Goal: Task Accomplishment & Management: Manage account settings

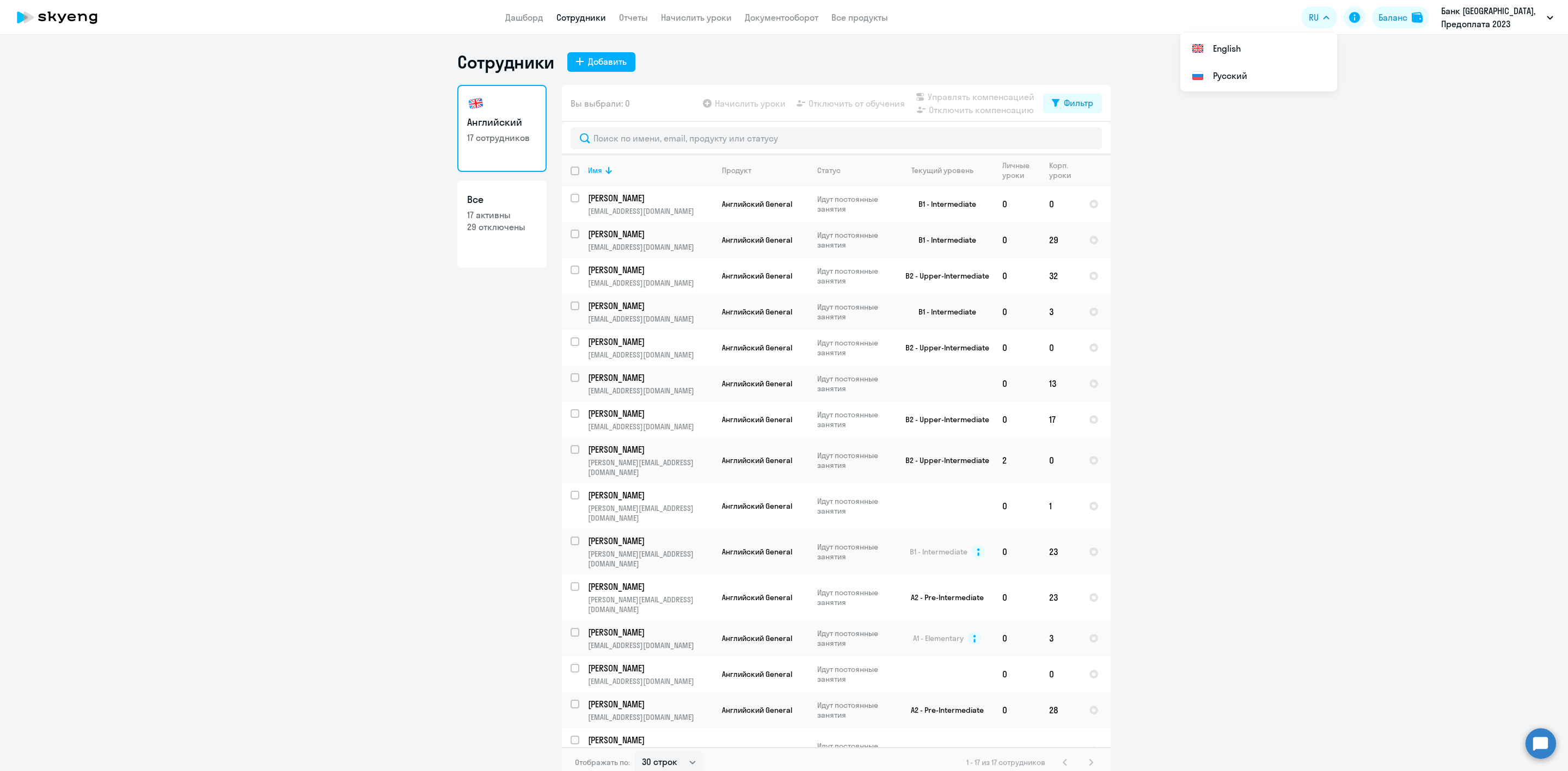
select select "30"
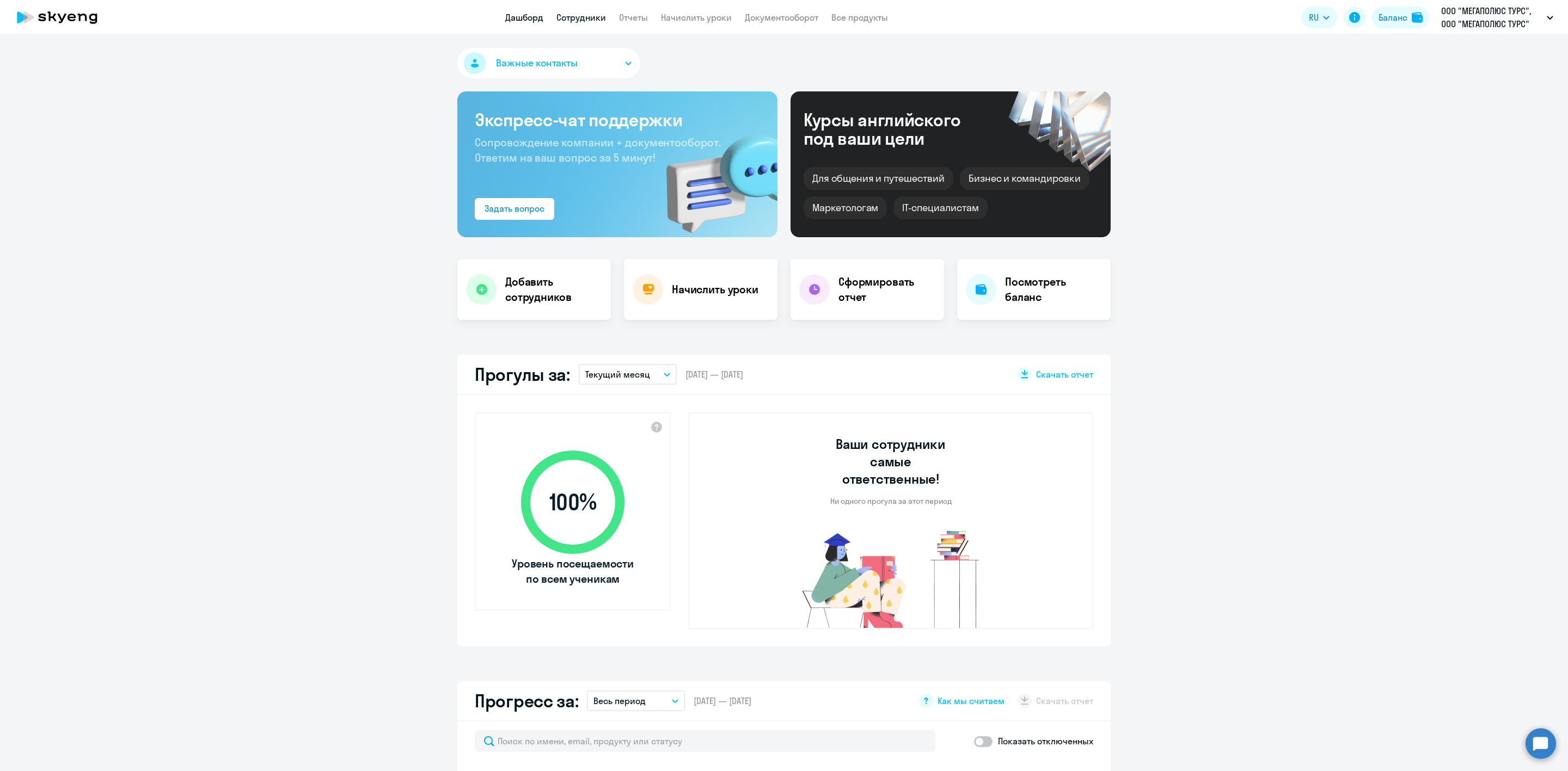
click at [594, 16] on link "Сотрудники" at bounding box center [580, 17] width 50 height 11
select select "30"
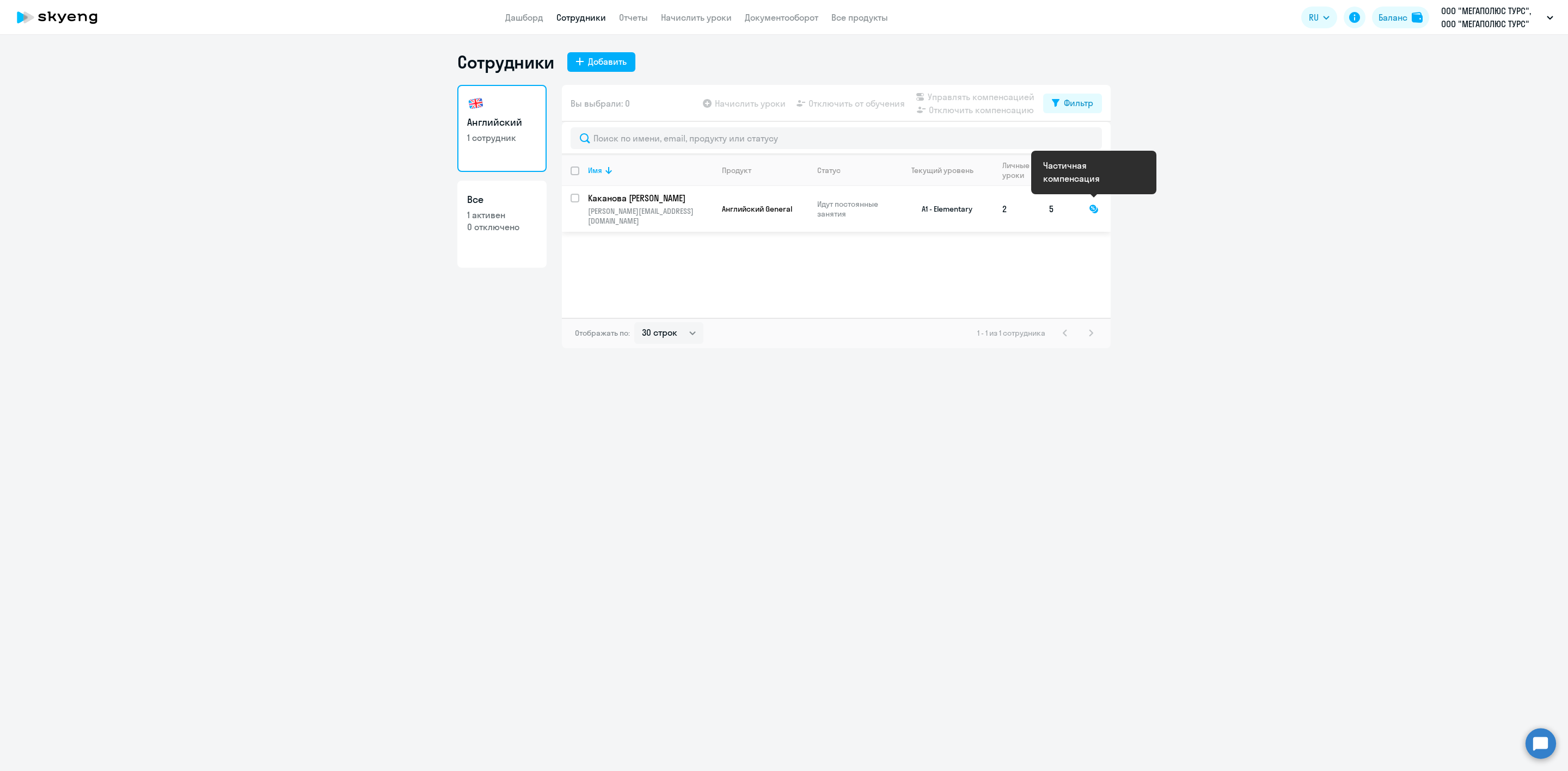
click at [1094, 204] on div at bounding box center [1093, 209] width 10 height 10
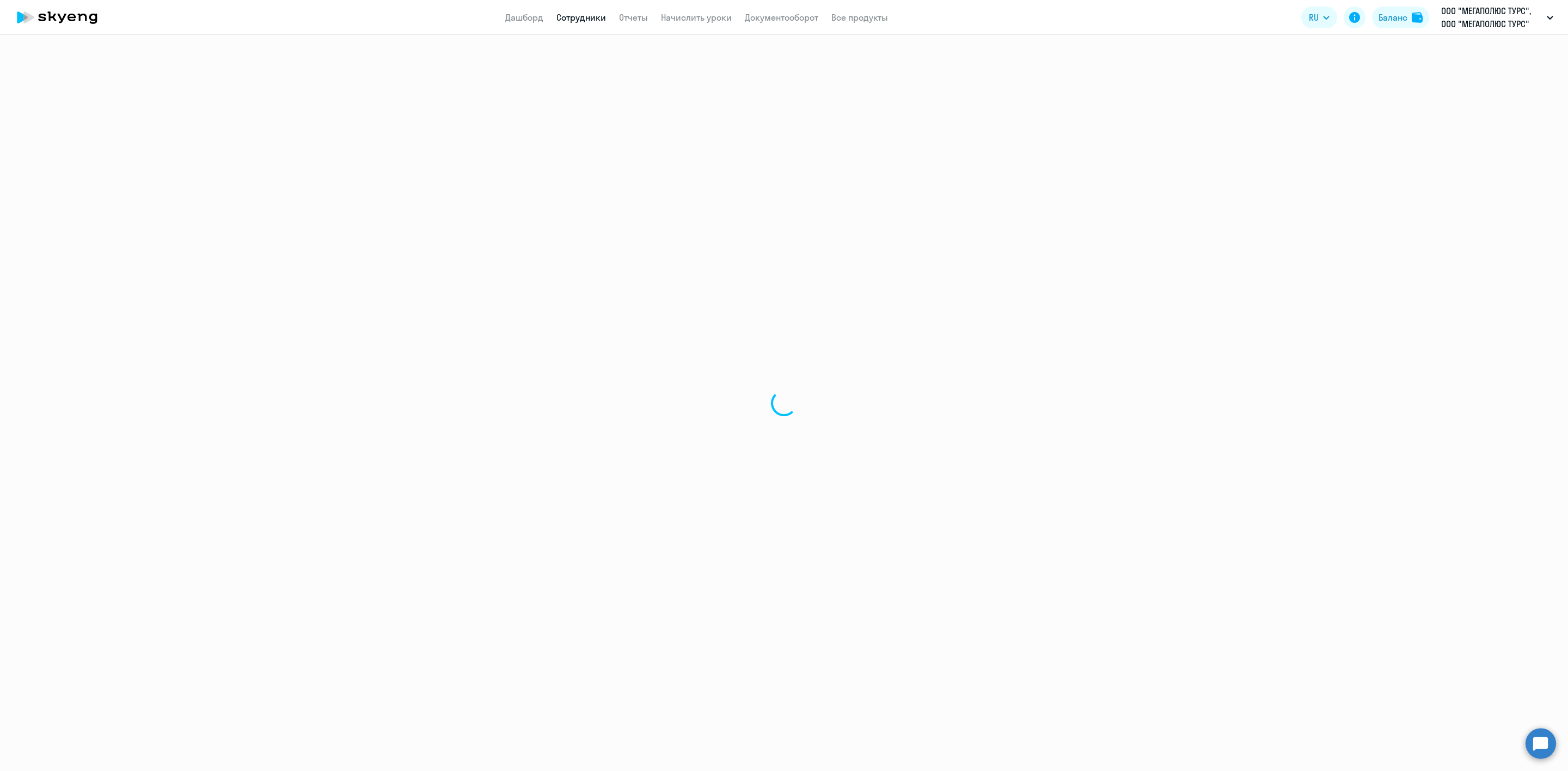
select select "english"
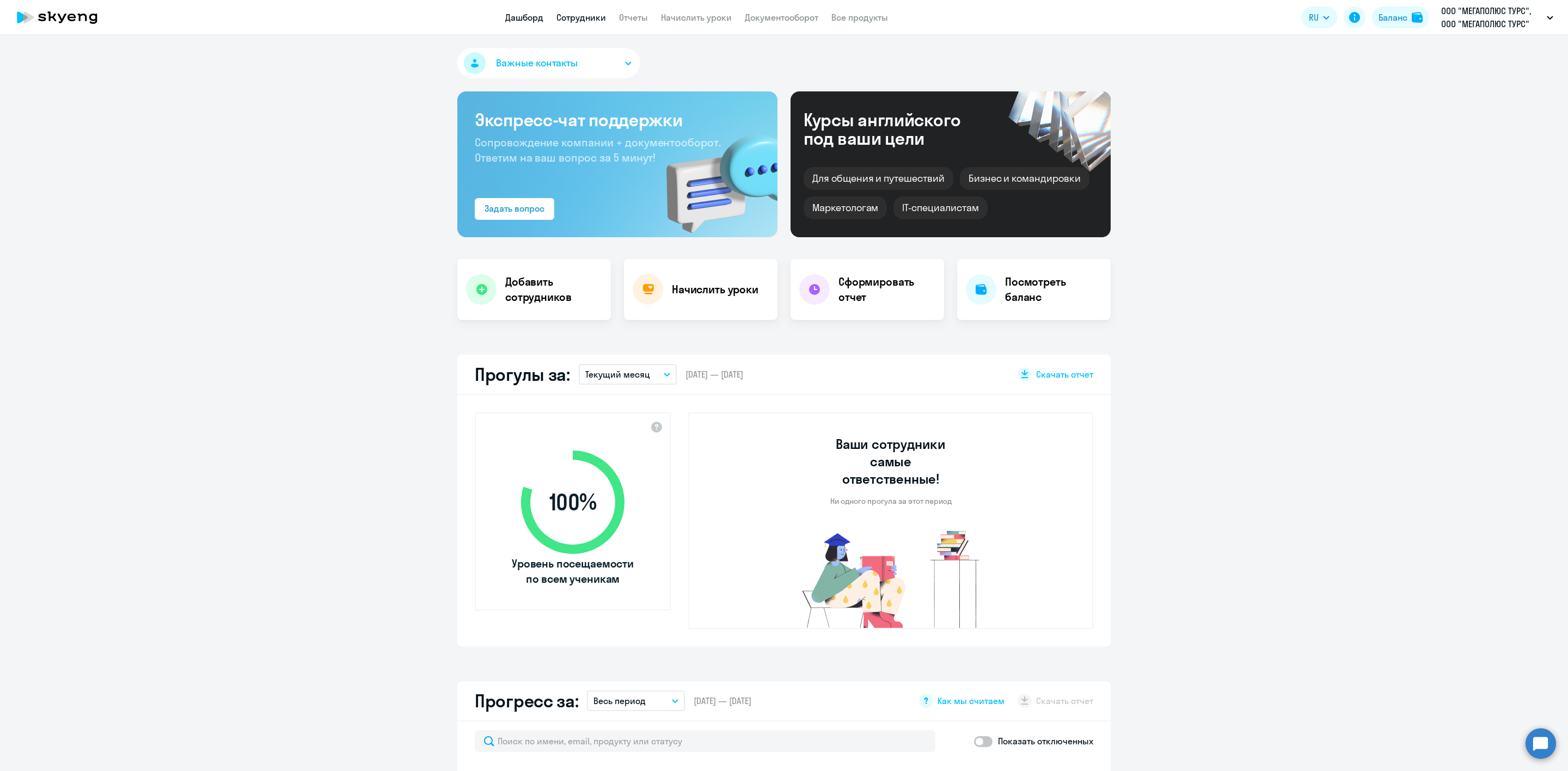
click at [592, 20] on link "Сотрудники" at bounding box center [580, 17] width 50 height 11
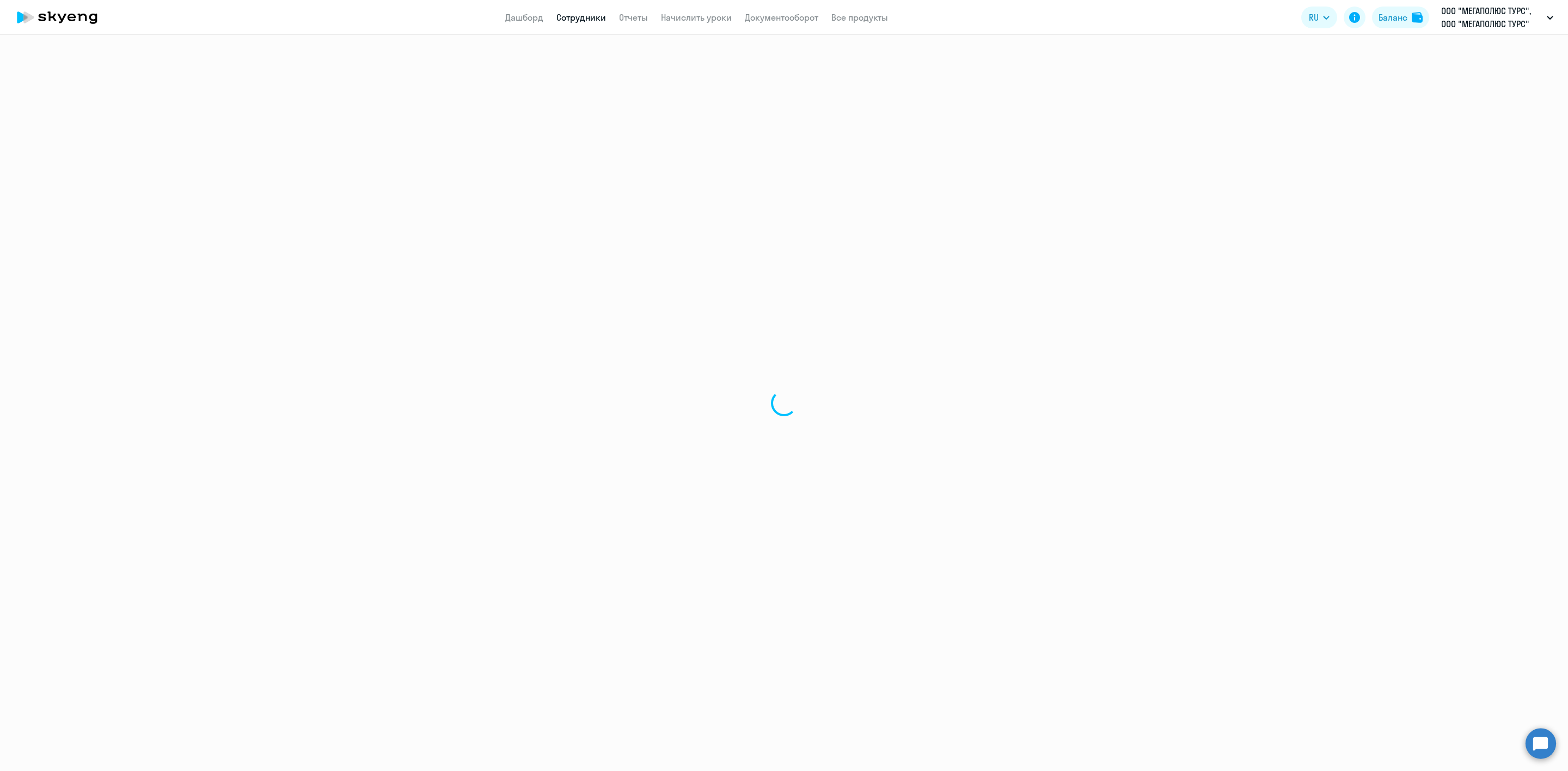
select select "30"
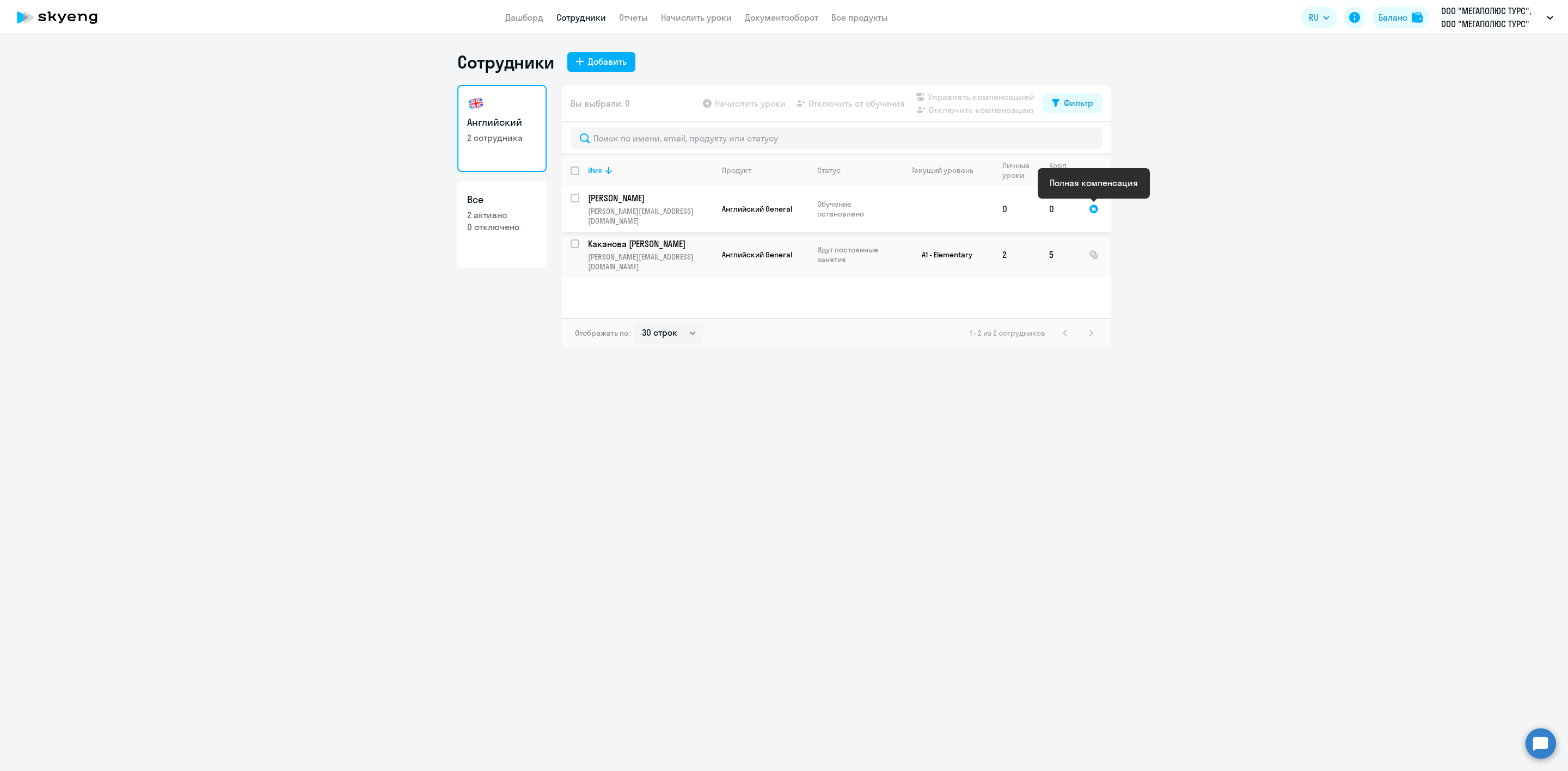
click at [1089, 207] on div at bounding box center [1093, 209] width 10 height 10
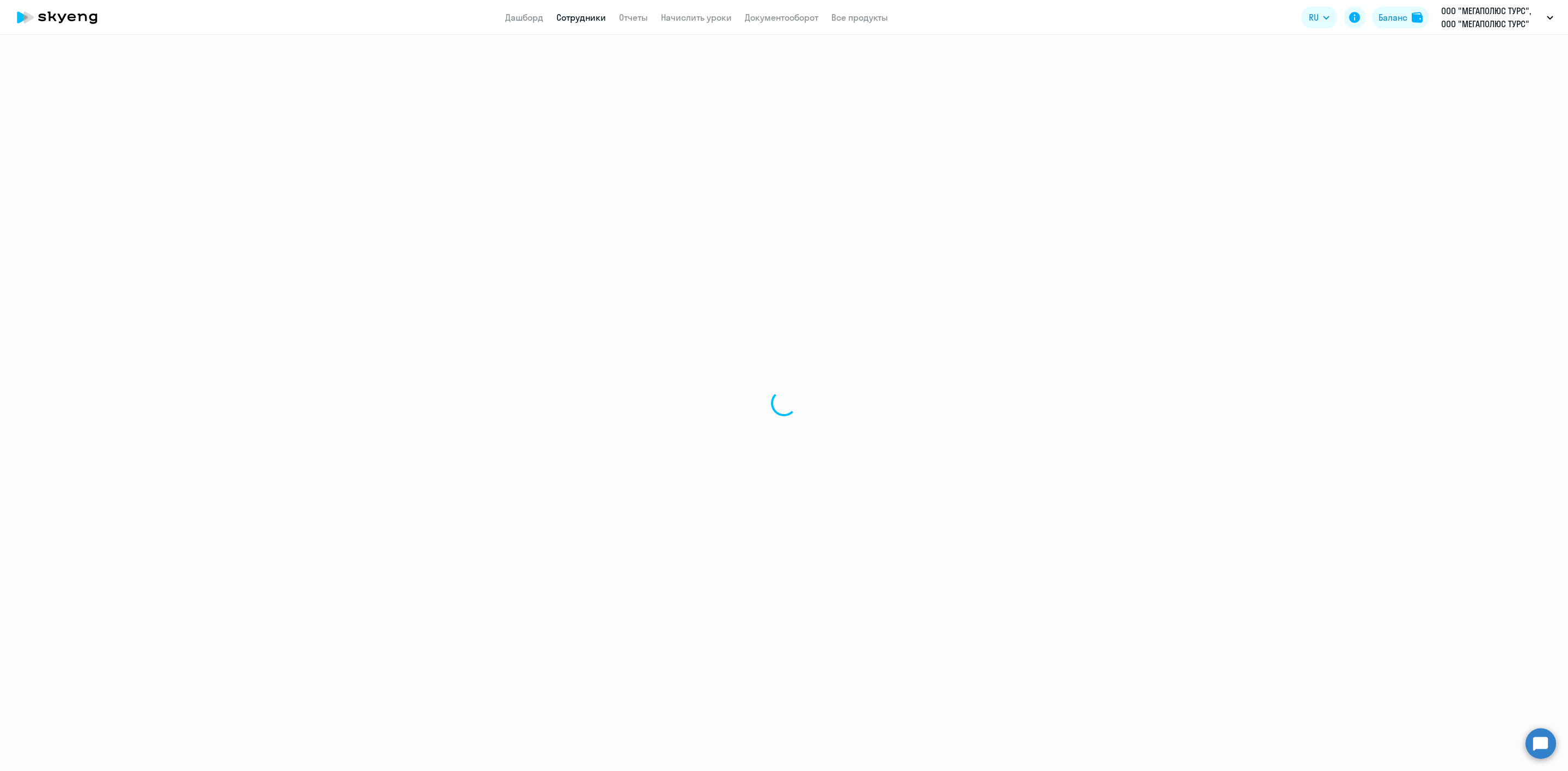
select select "english"
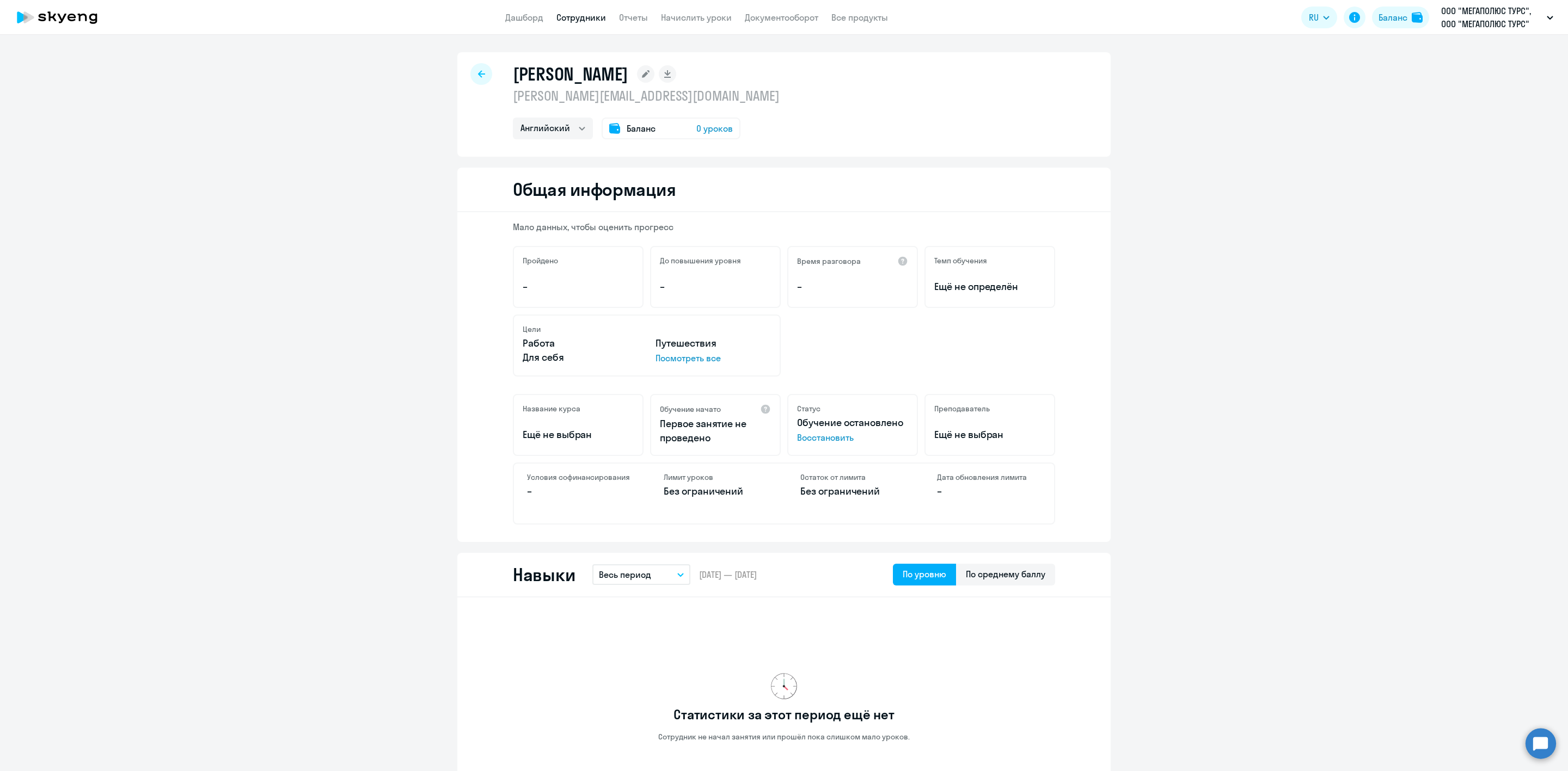
click at [590, 18] on link "Сотрудники" at bounding box center [580, 17] width 50 height 11
select select "30"
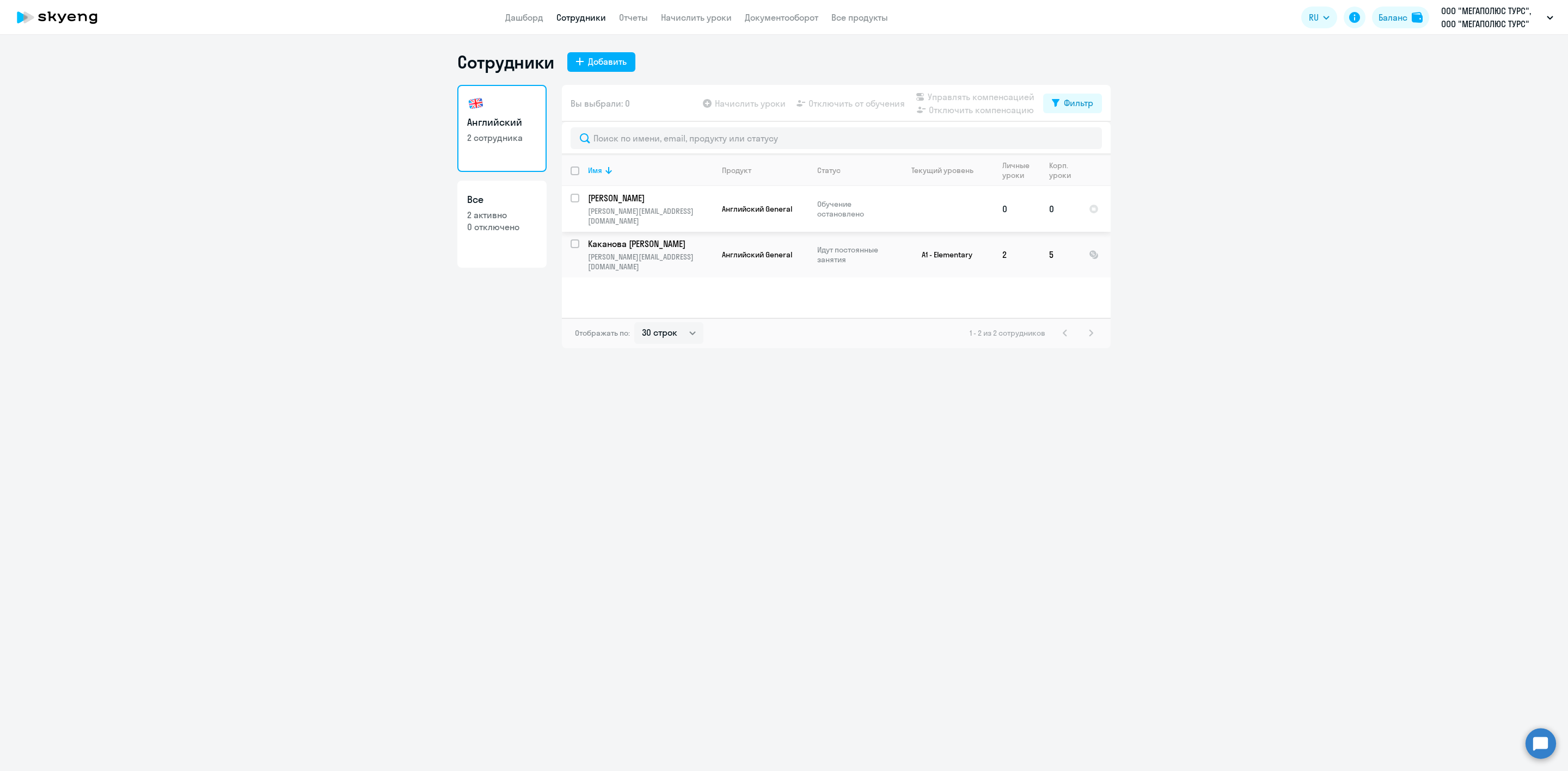
click at [577, 198] on input "select row 3526915" at bounding box center [581, 204] width 21 height 21
checkbox input "true"
click at [946, 93] on span "Управлять компенсацией" at bounding box center [981, 97] width 107 height 13
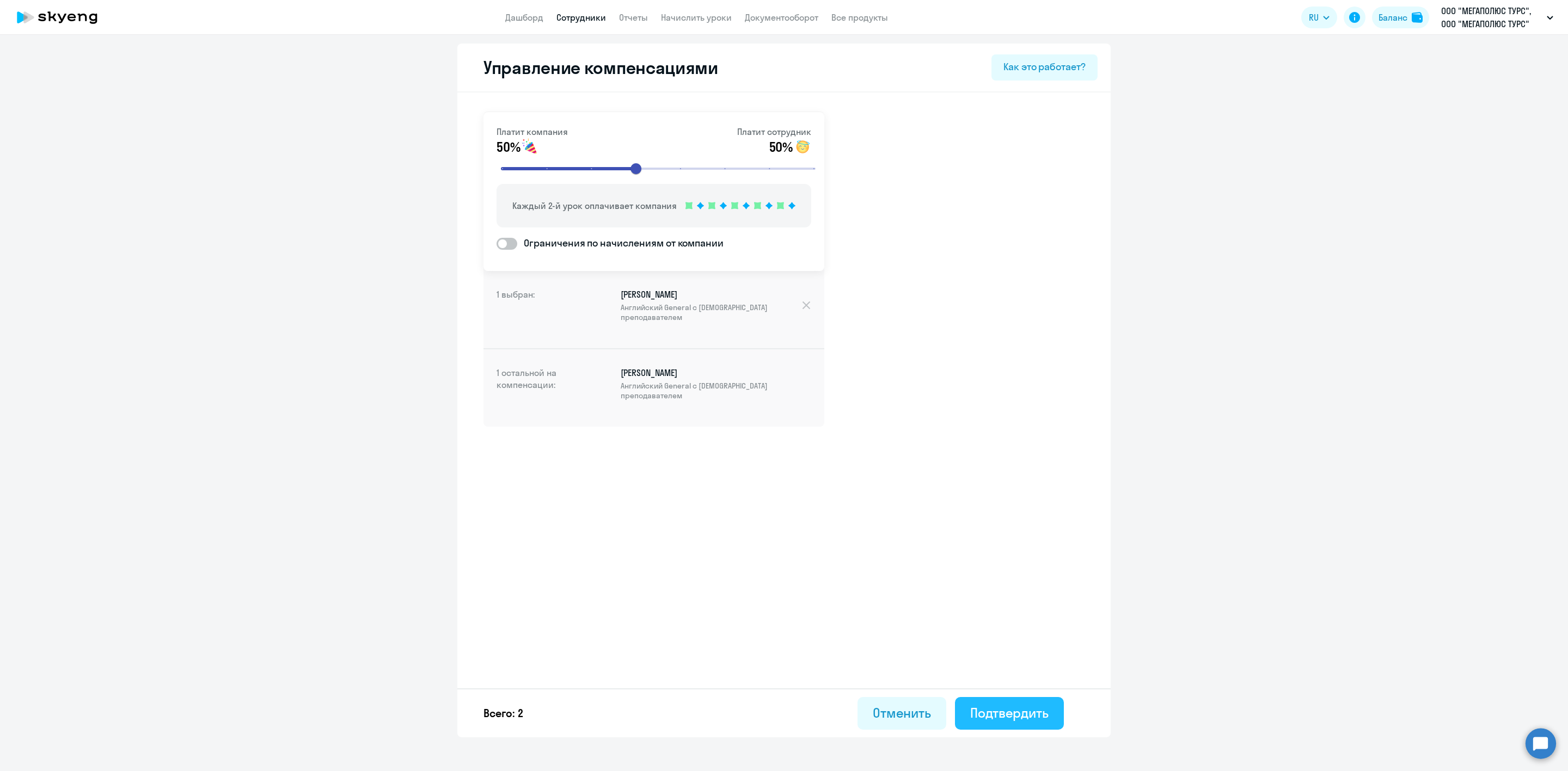
click at [1013, 718] on div "Подтвердить" at bounding box center [1009, 713] width 78 height 18
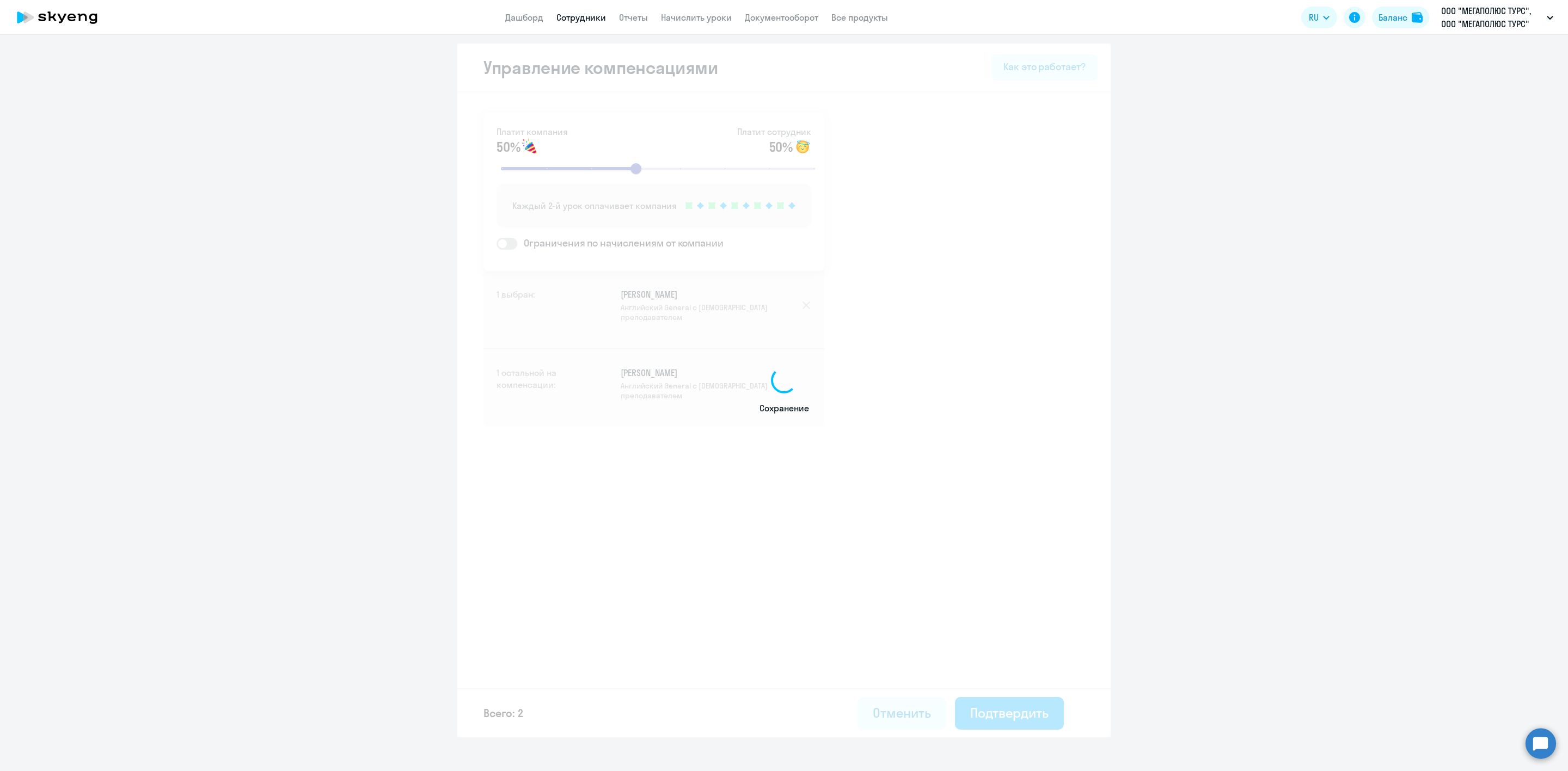
select select "30"
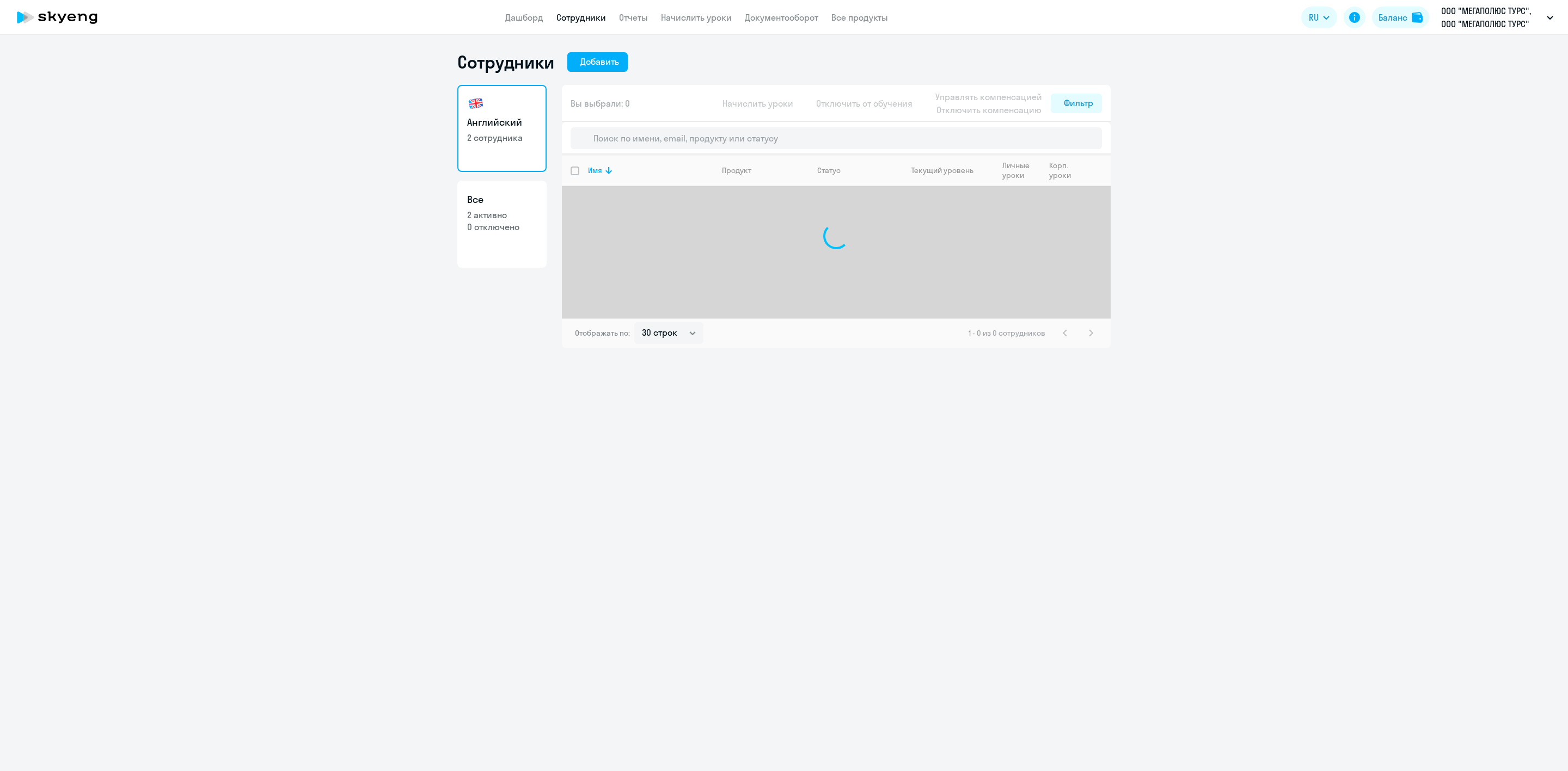
select select "30"
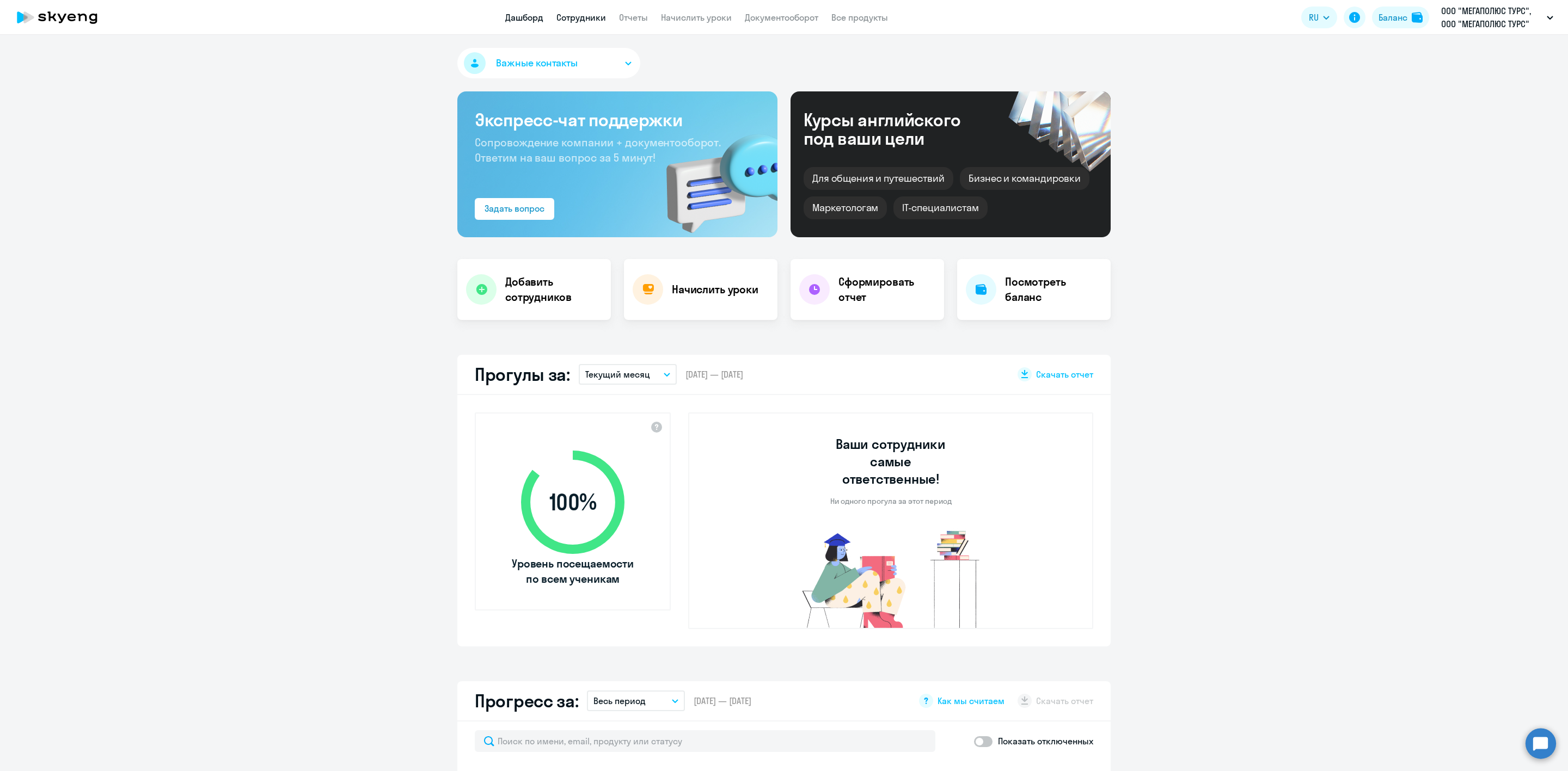
click at [588, 21] on link "Сотрудники" at bounding box center [580, 17] width 50 height 11
select select "30"
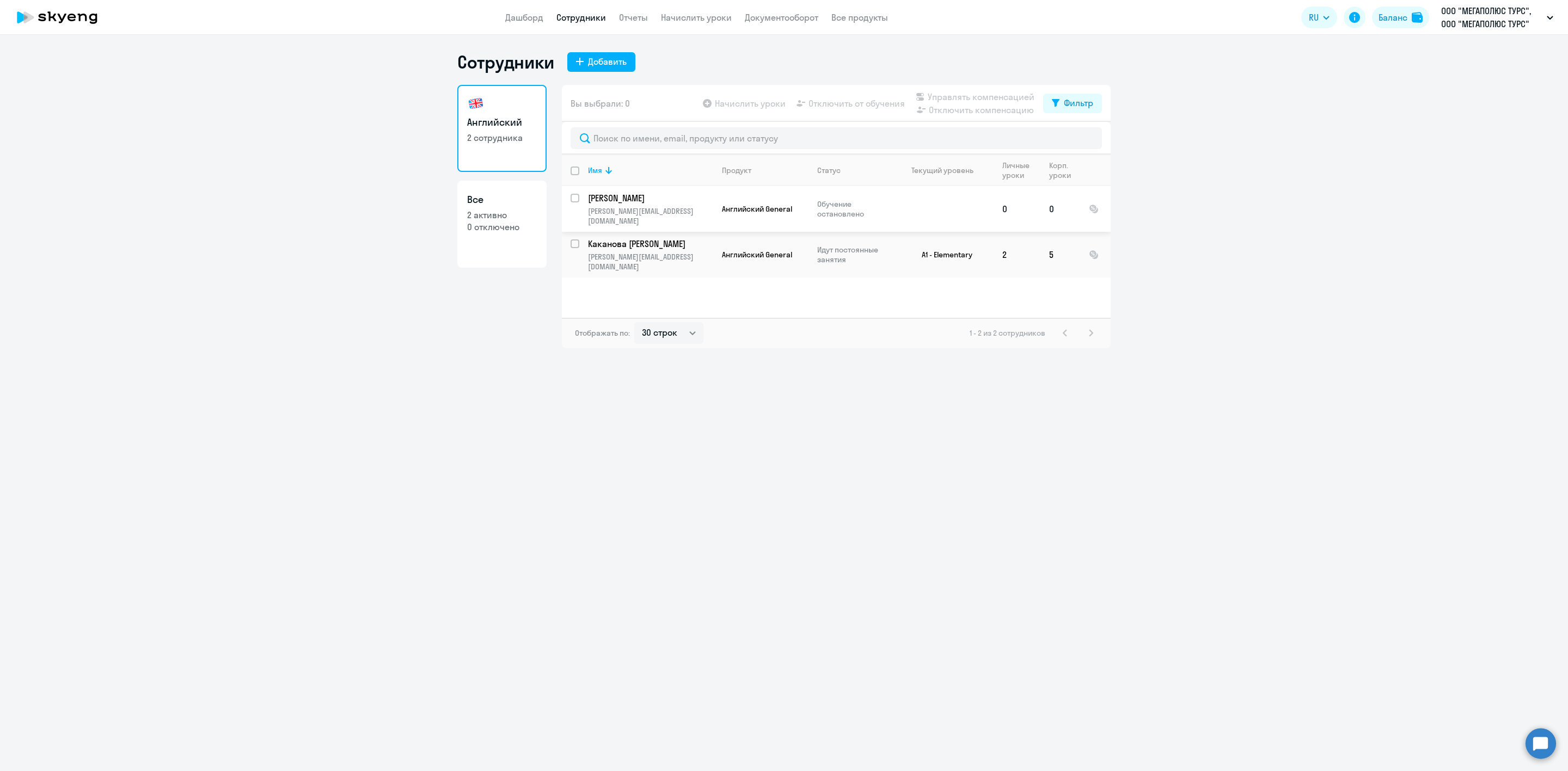
click at [828, 206] on p "Обучение остановлено" at bounding box center [854, 209] width 75 height 19
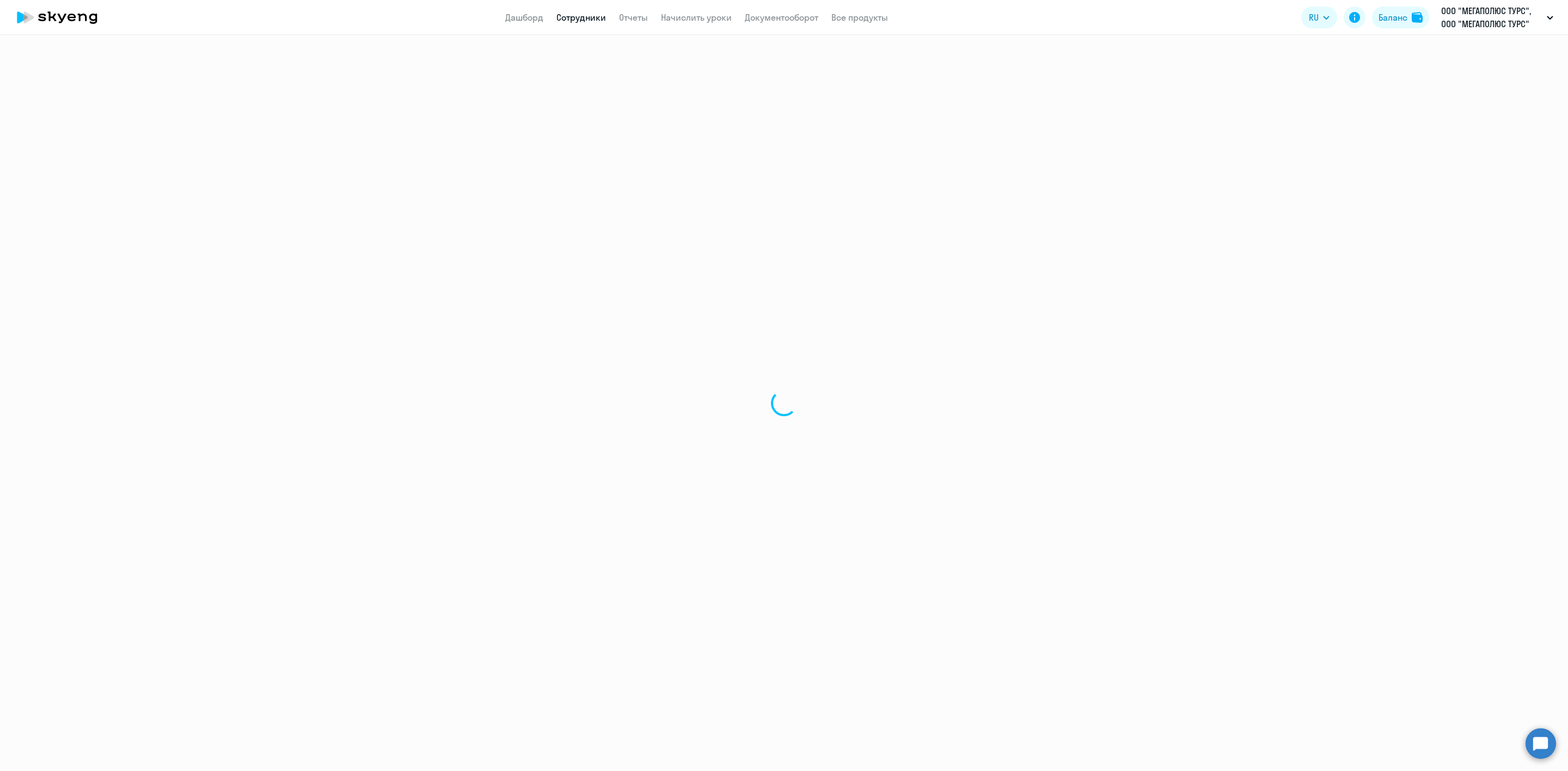
select select "english"
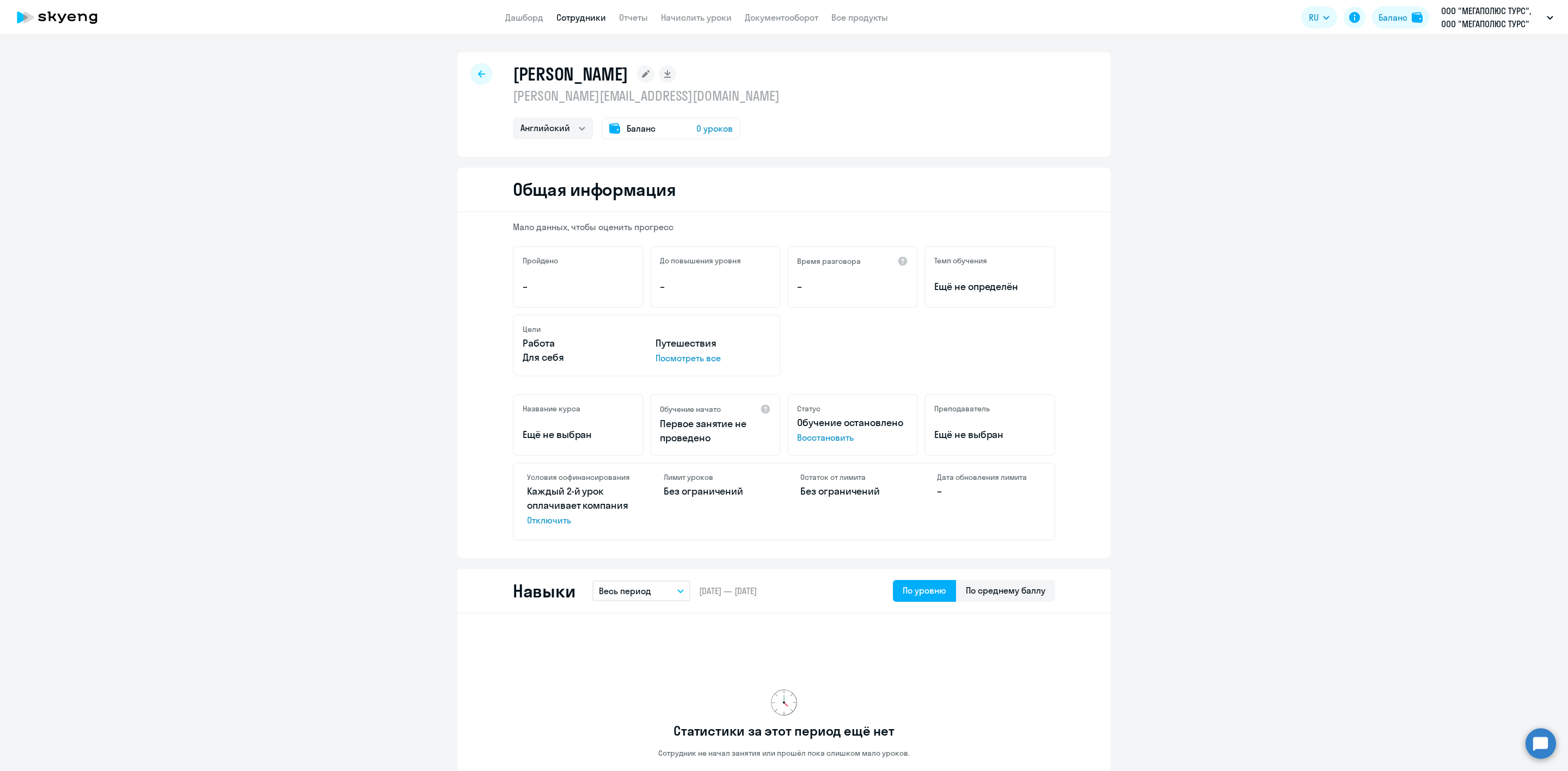
click at [817, 431] on span "Восстановить" at bounding box center [852, 437] width 111 height 13
click at [560, 13] on link "Сотрудники" at bounding box center [580, 17] width 50 height 11
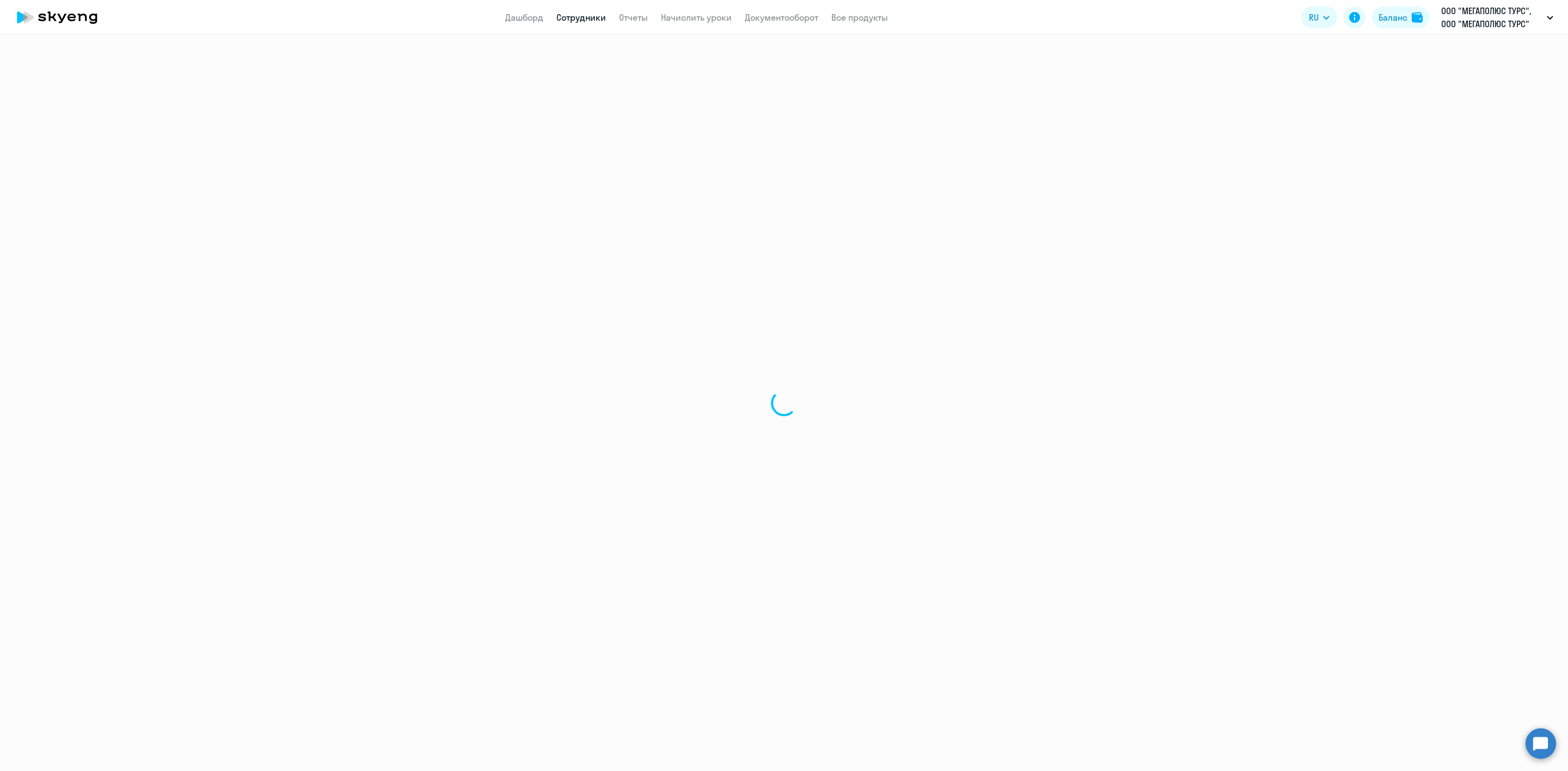
select select "30"
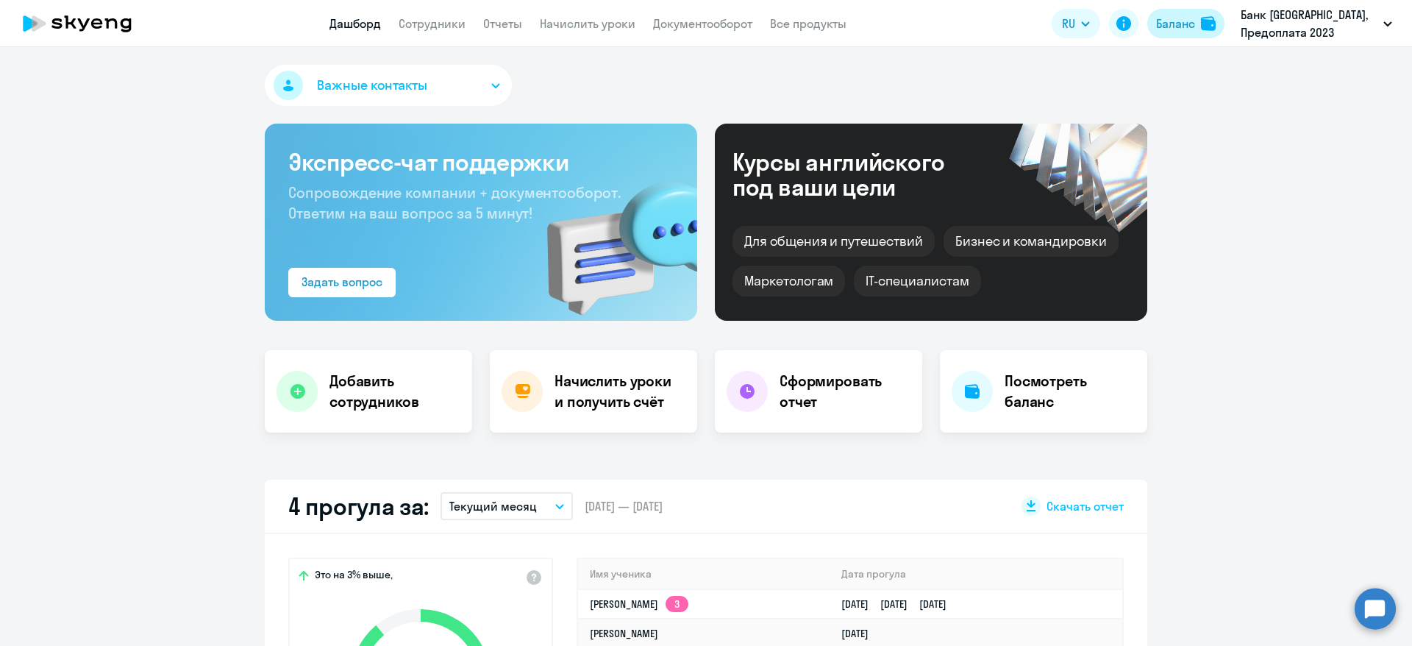
click at [1195, 26] on button "Баланс" at bounding box center [1185, 23] width 77 height 29
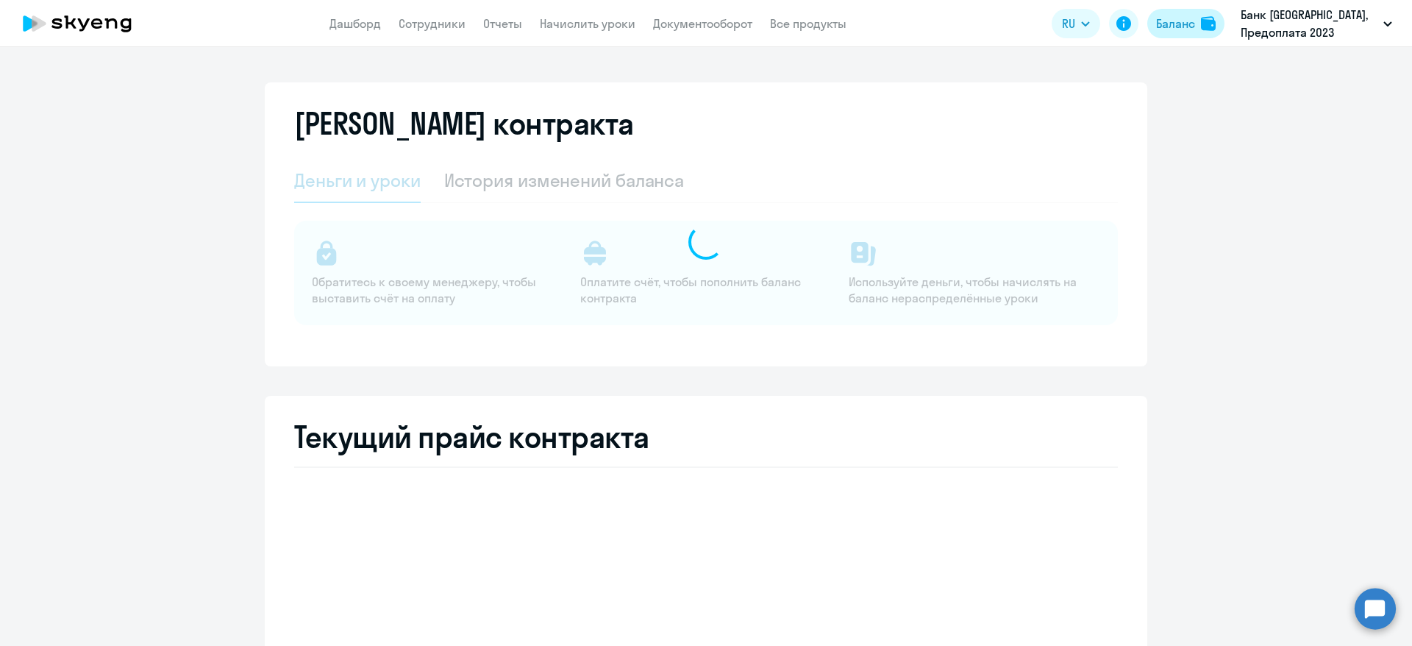
select select "english_adult_not_native_speaker"
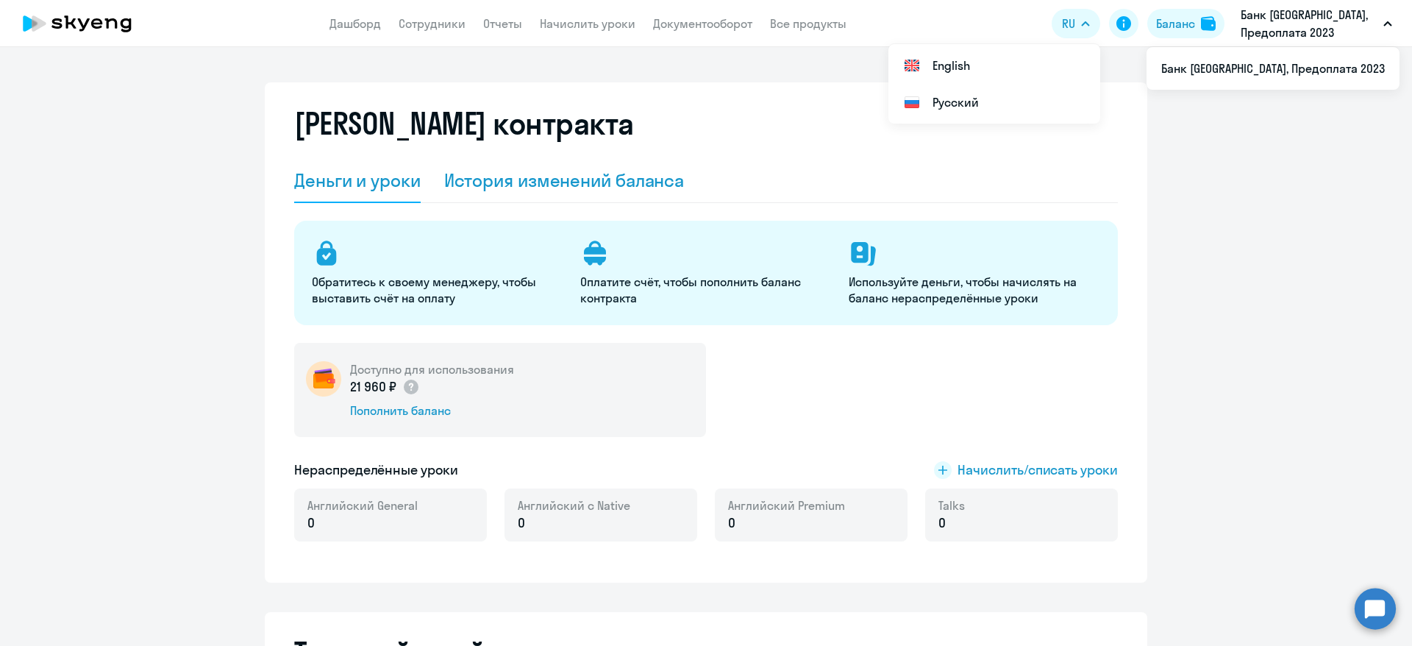
click at [580, 185] on div "История изменений баланса" at bounding box center [564, 180] width 240 height 24
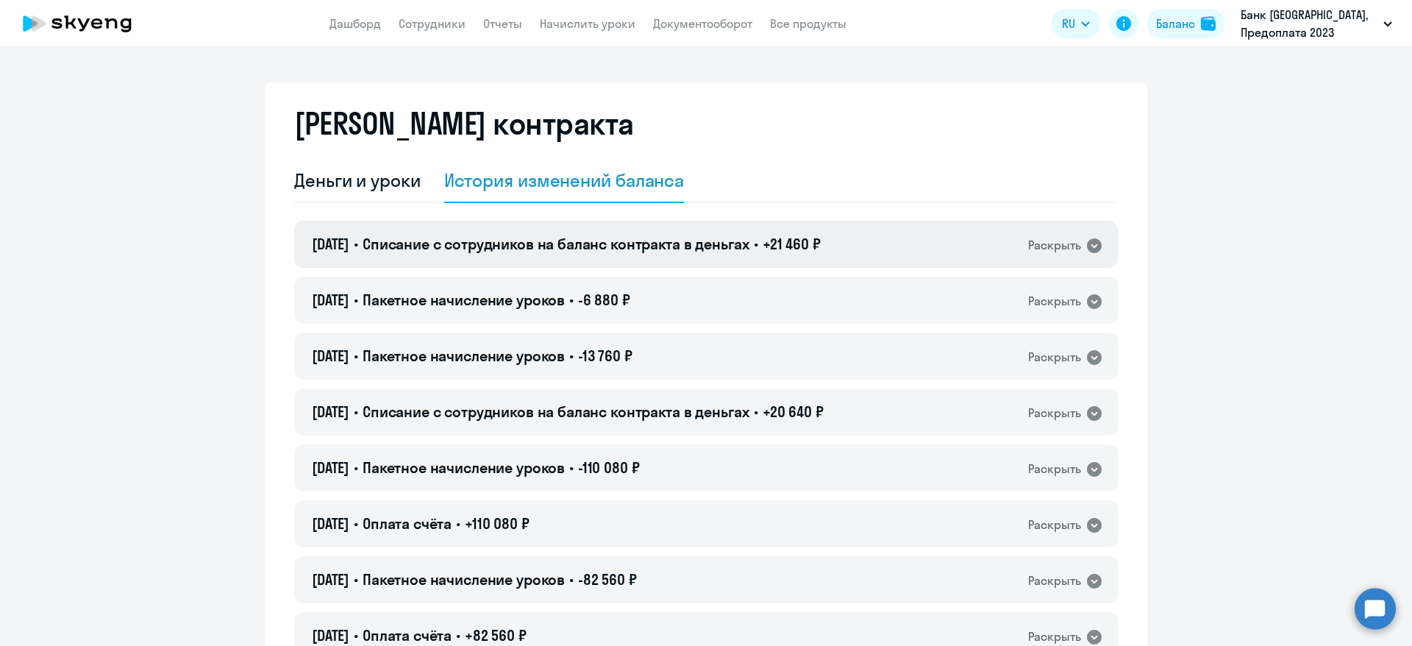
click at [1076, 245] on div "Раскрыть" at bounding box center [1065, 244] width 75 height 19
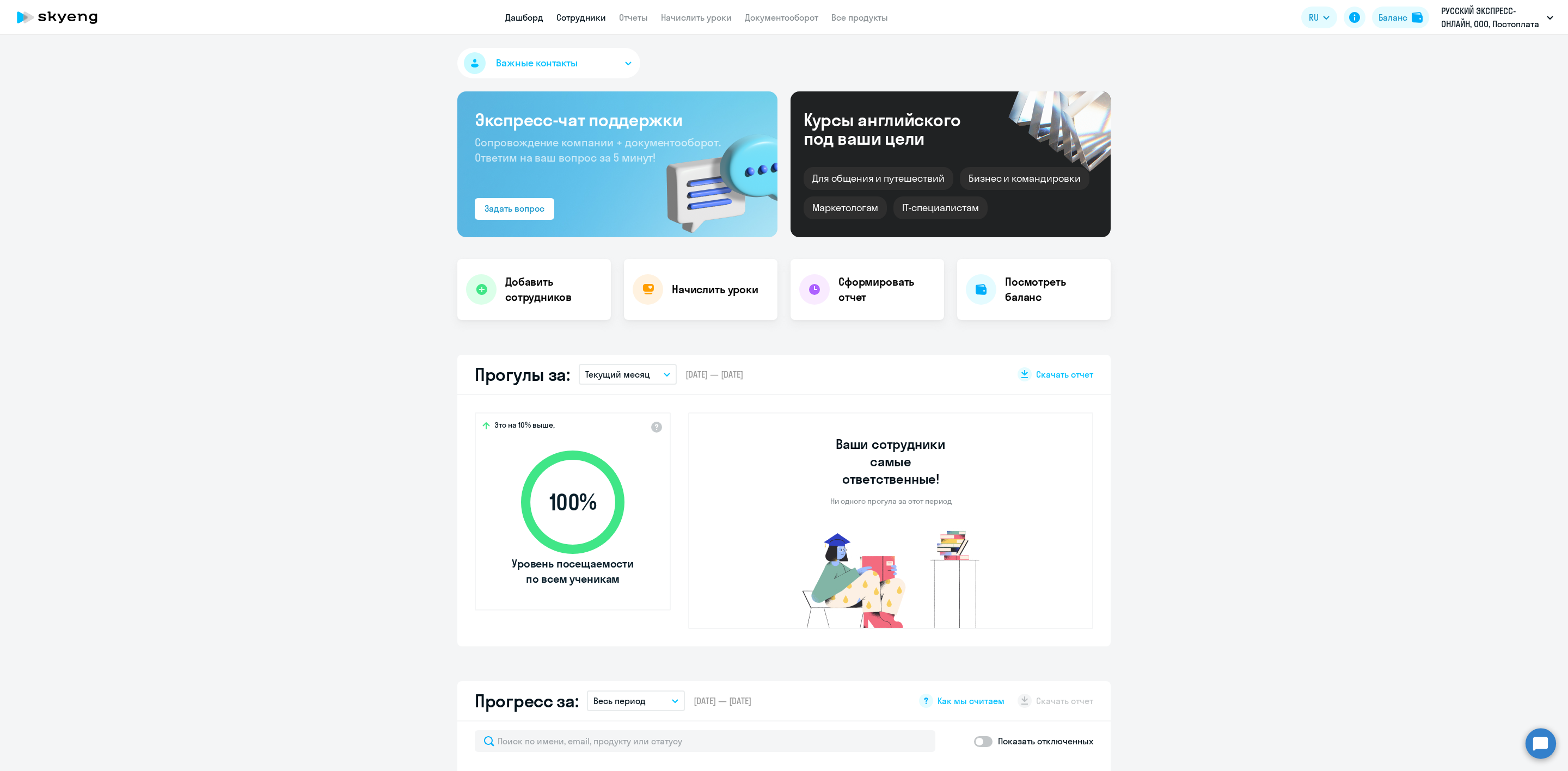
click at [583, 15] on link "Сотрудники" at bounding box center [580, 17] width 50 height 11
select select "30"
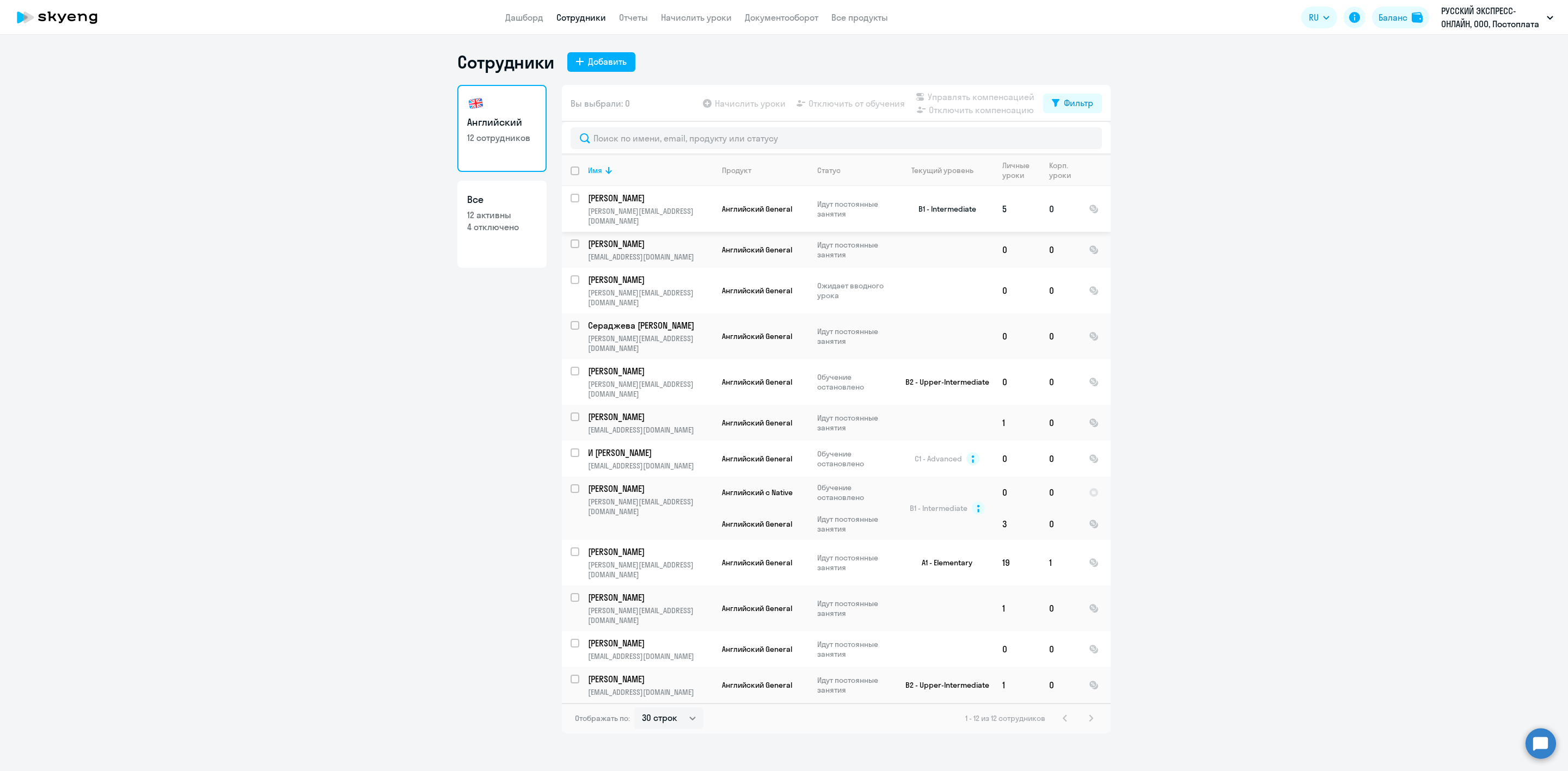
click at [577, 198] on input "select row 38938065" at bounding box center [581, 204] width 21 height 21
checkbox input "true"
click at [938, 95] on span "Управлять компенсацией" at bounding box center [981, 97] width 107 height 13
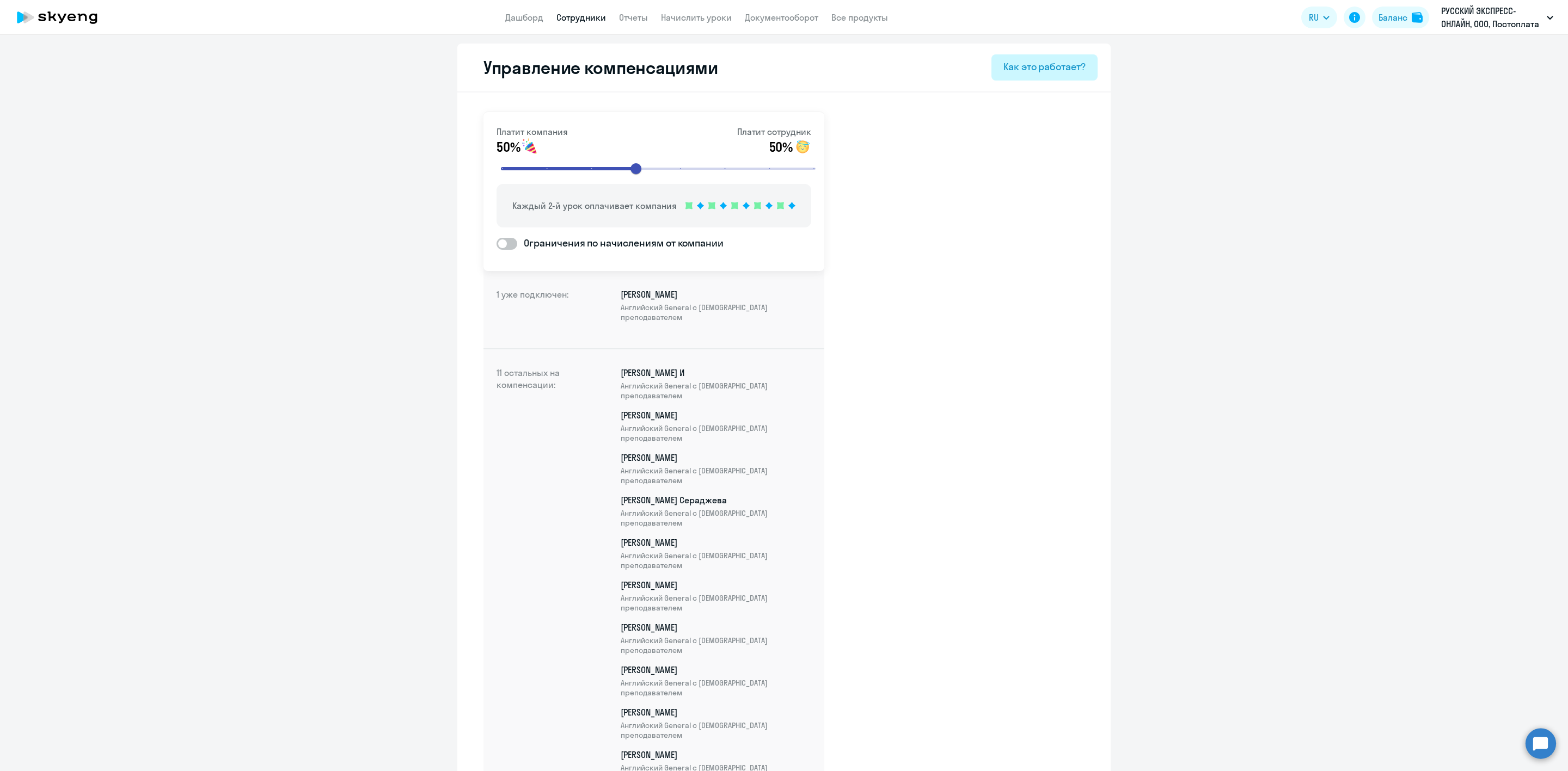
click at [1027, 69] on div "Как это работает?" at bounding box center [1044, 67] width 82 height 14
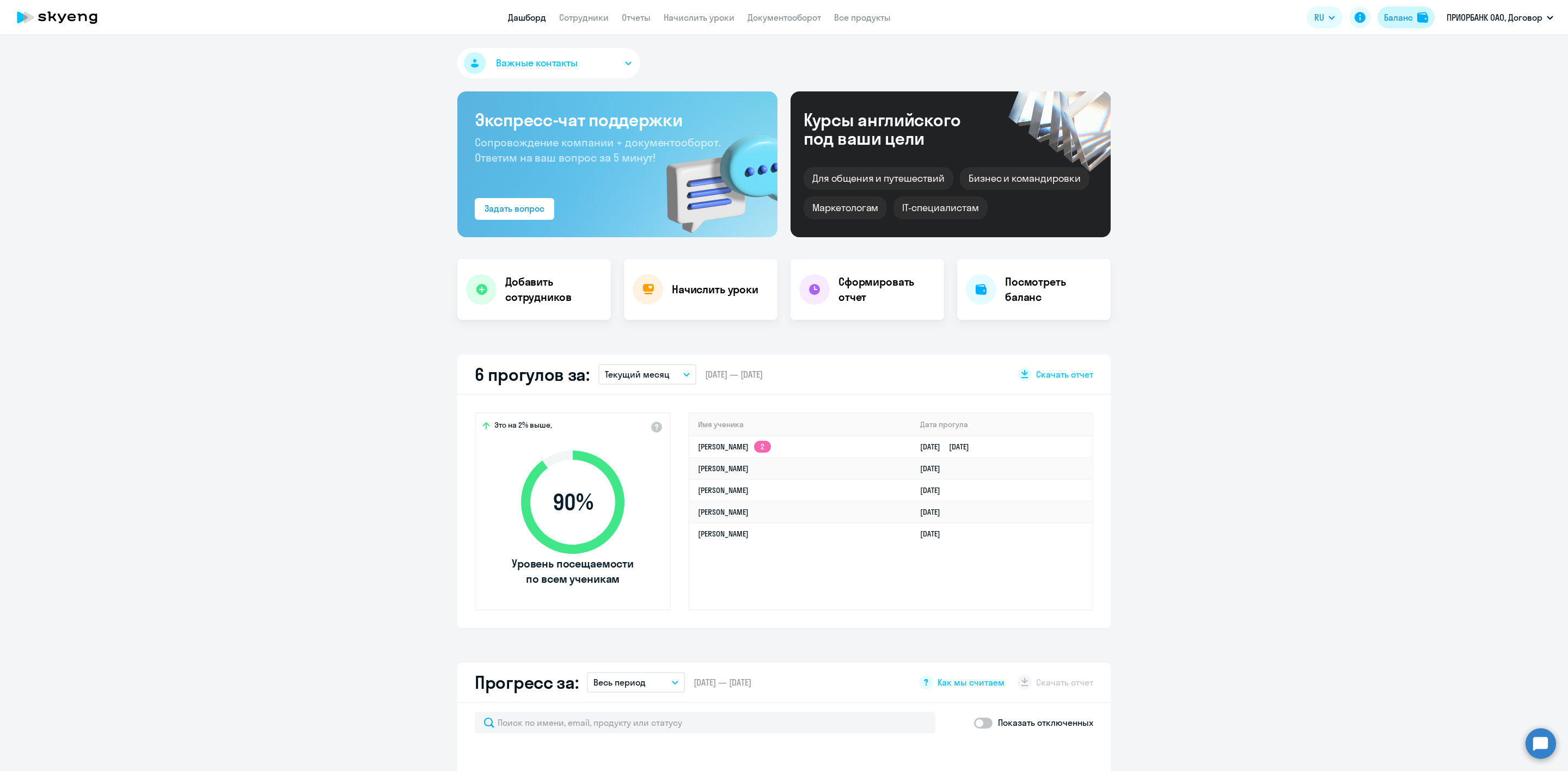
click at [1417, 12] on img at bounding box center [1422, 17] width 11 height 11
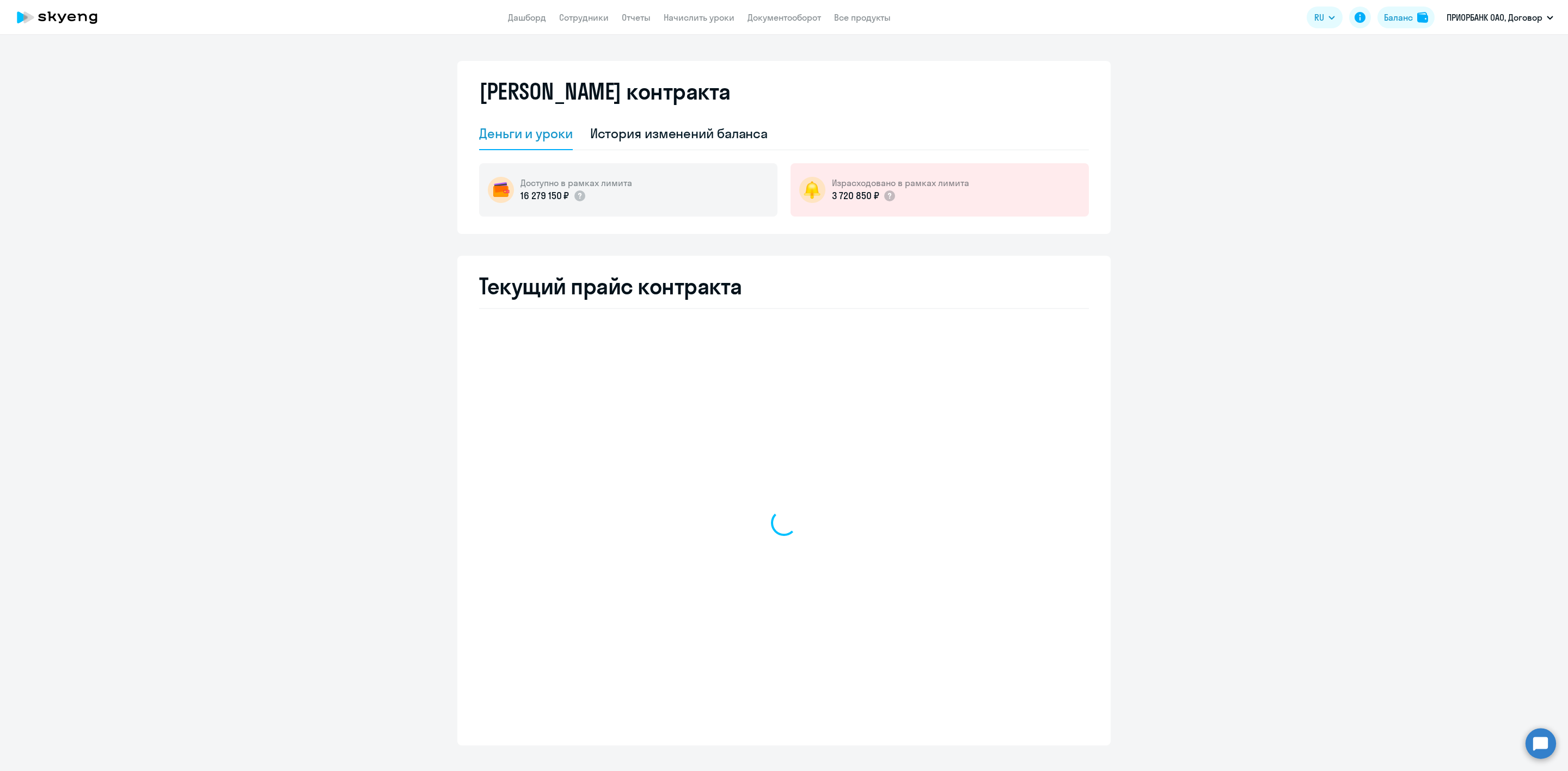
select select "english_adult_not_native_speaker"
